Goal: Transaction & Acquisition: Purchase product/service

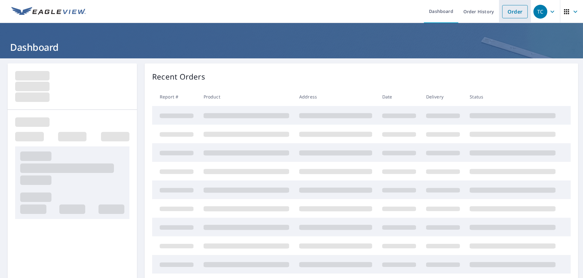
drag, startPoint x: 503, startPoint y: 12, endPoint x: 499, endPoint y: 14, distance: 3.5
click at [503, 13] on link "Order" at bounding box center [516, 11] width 26 height 13
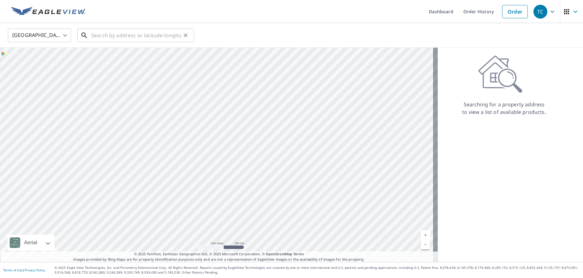
click at [98, 36] on input "text" at bounding box center [136, 36] width 90 height 18
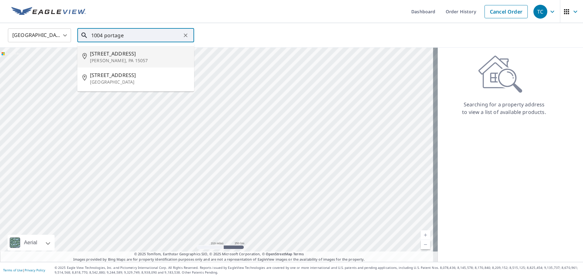
click at [113, 57] on span "[STREET_ADDRESS]" at bounding box center [139, 54] width 99 height 8
type input "[STREET_ADDRESS][PERSON_NAME]"
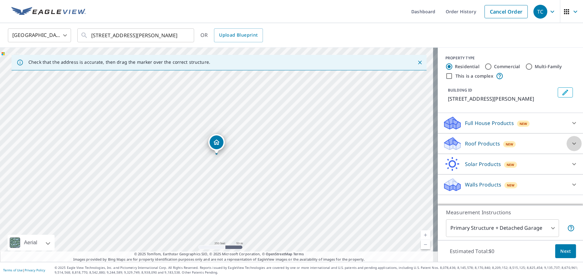
click at [573, 143] on icon at bounding box center [575, 144] width 4 height 2
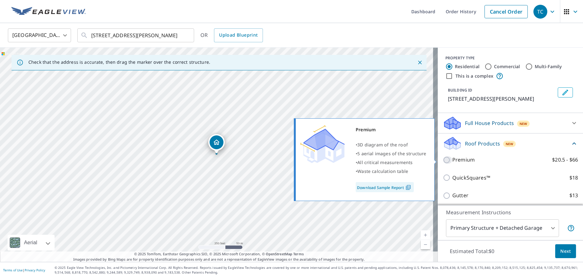
click at [443, 159] on input "Premium $20.5 - $66" at bounding box center [447, 160] width 9 height 8
checkbox input "true"
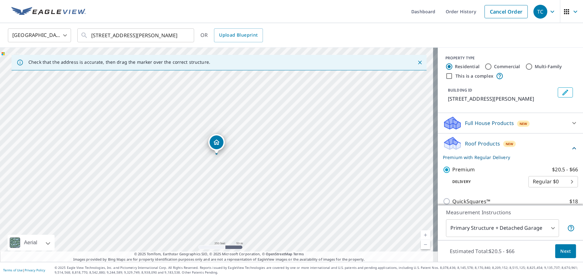
click at [561, 249] on span "Next" at bounding box center [566, 252] width 11 height 8
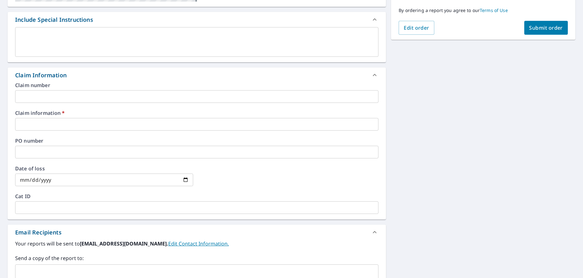
scroll to position [166, 0]
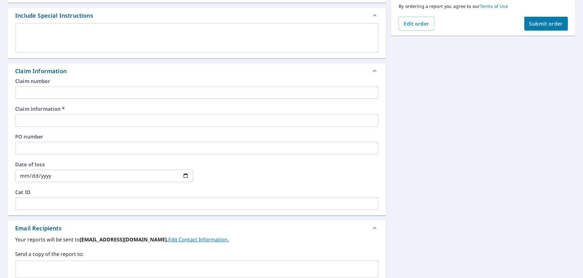
click at [74, 121] on input "text" at bounding box center [197, 120] width 364 height 13
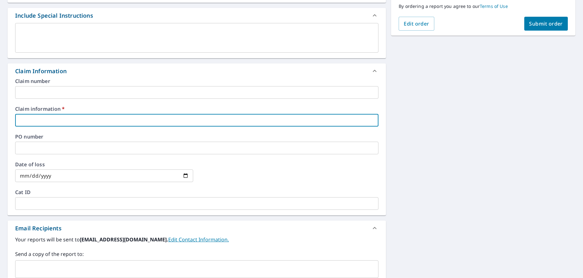
type input "210554"
checkbox input "true"
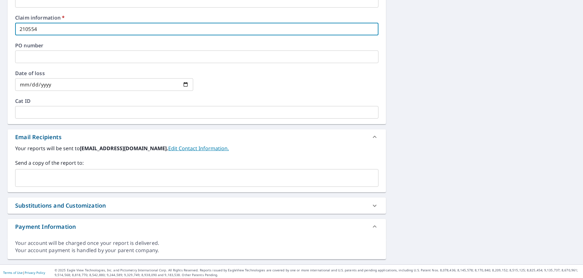
scroll to position [259, 0]
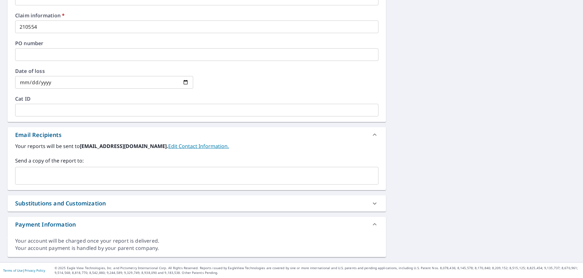
click at [49, 165] on div "Send a copy of the report to: ​" at bounding box center [197, 171] width 364 height 28
click at [39, 173] on input "text" at bounding box center [192, 176] width 348 height 12
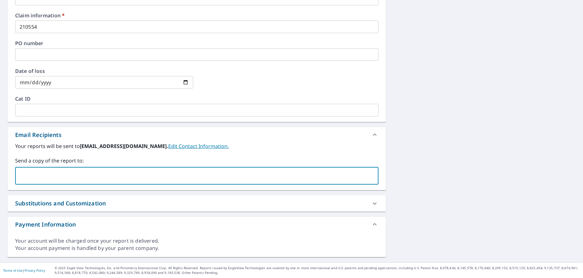
paste input "[EMAIL_ADDRESS][DOMAIN_NAME]"
type input "[EMAIL_ADDRESS][DOMAIN_NAME]"
checkbox input "true"
paste input "[EMAIL_ADDRESS][DOMAIN_NAME]"
type input "[EMAIL_ADDRESS][DOMAIN_NAME]"
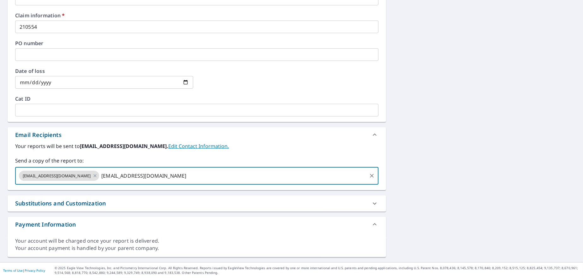
checkbox input "true"
paste input "[PERSON_NAME][EMAIL_ADDRESS][DOMAIN_NAME]"
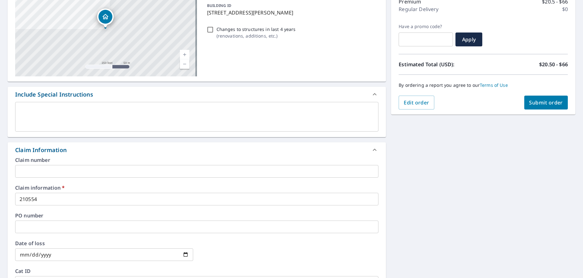
scroll to position [54, 0]
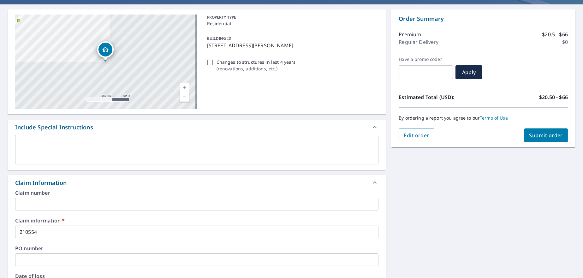
type input "[PERSON_NAME][EMAIL_ADDRESS][DOMAIN_NAME]"
click at [534, 132] on span "Submit order" at bounding box center [547, 135] width 34 height 7
checkbox input "true"
